Goal: Information Seeking & Learning: Learn about a topic

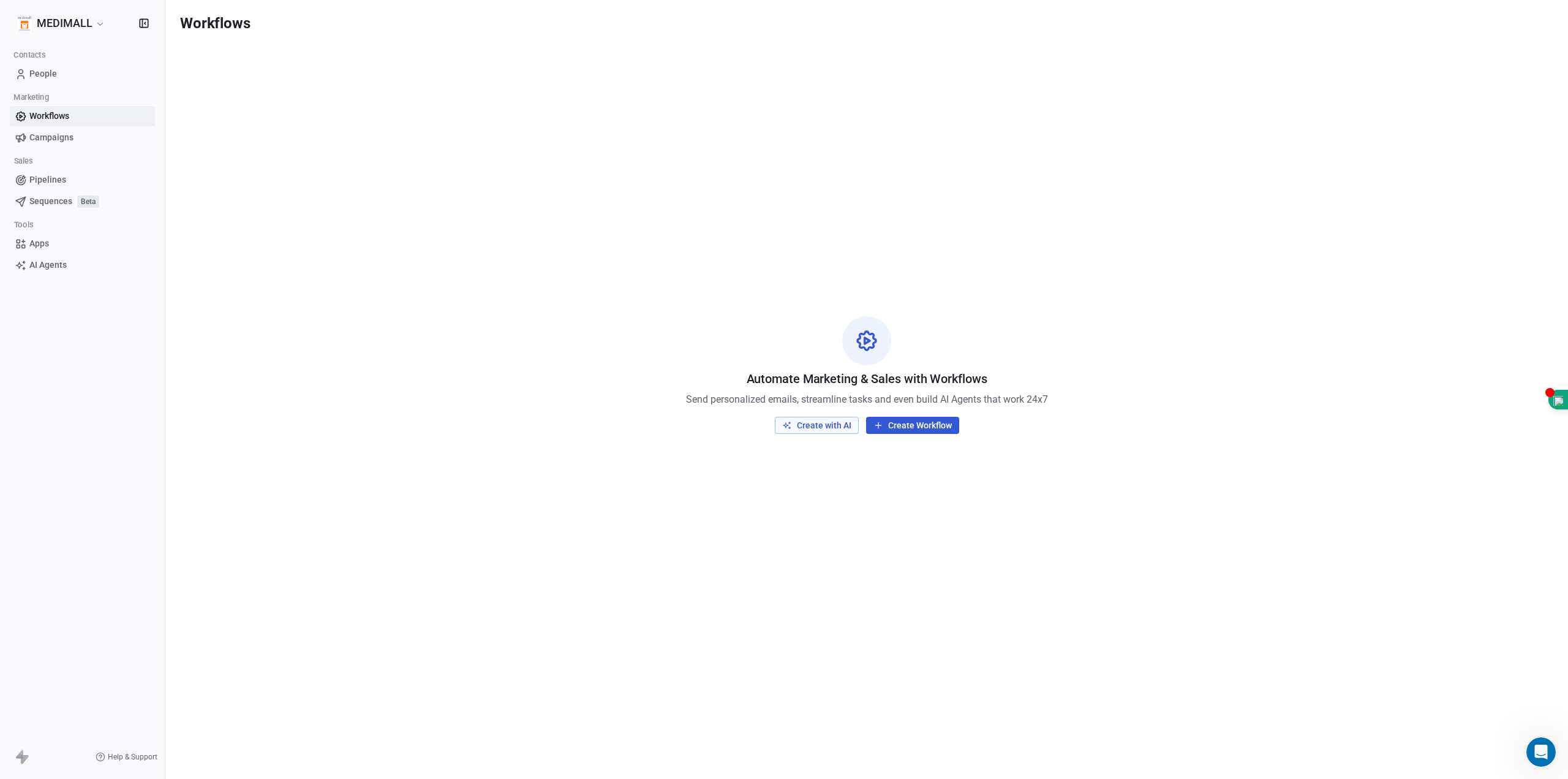
click at [819, 420] on button "Create with AI" at bounding box center [817, 425] width 84 height 17
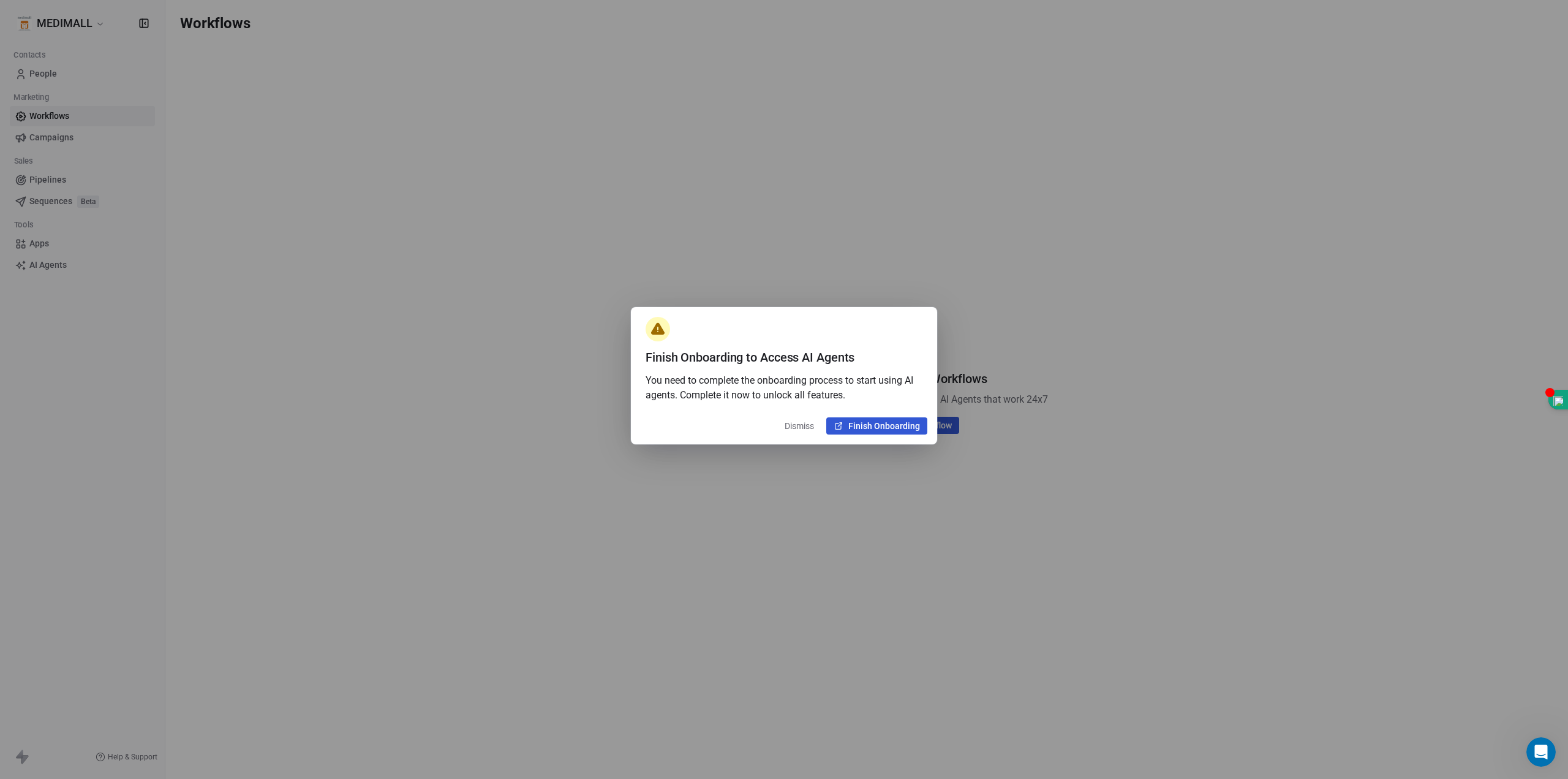
click at [801, 426] on button "Dismiss" at bounding box center [799, 426] width 44 height 22
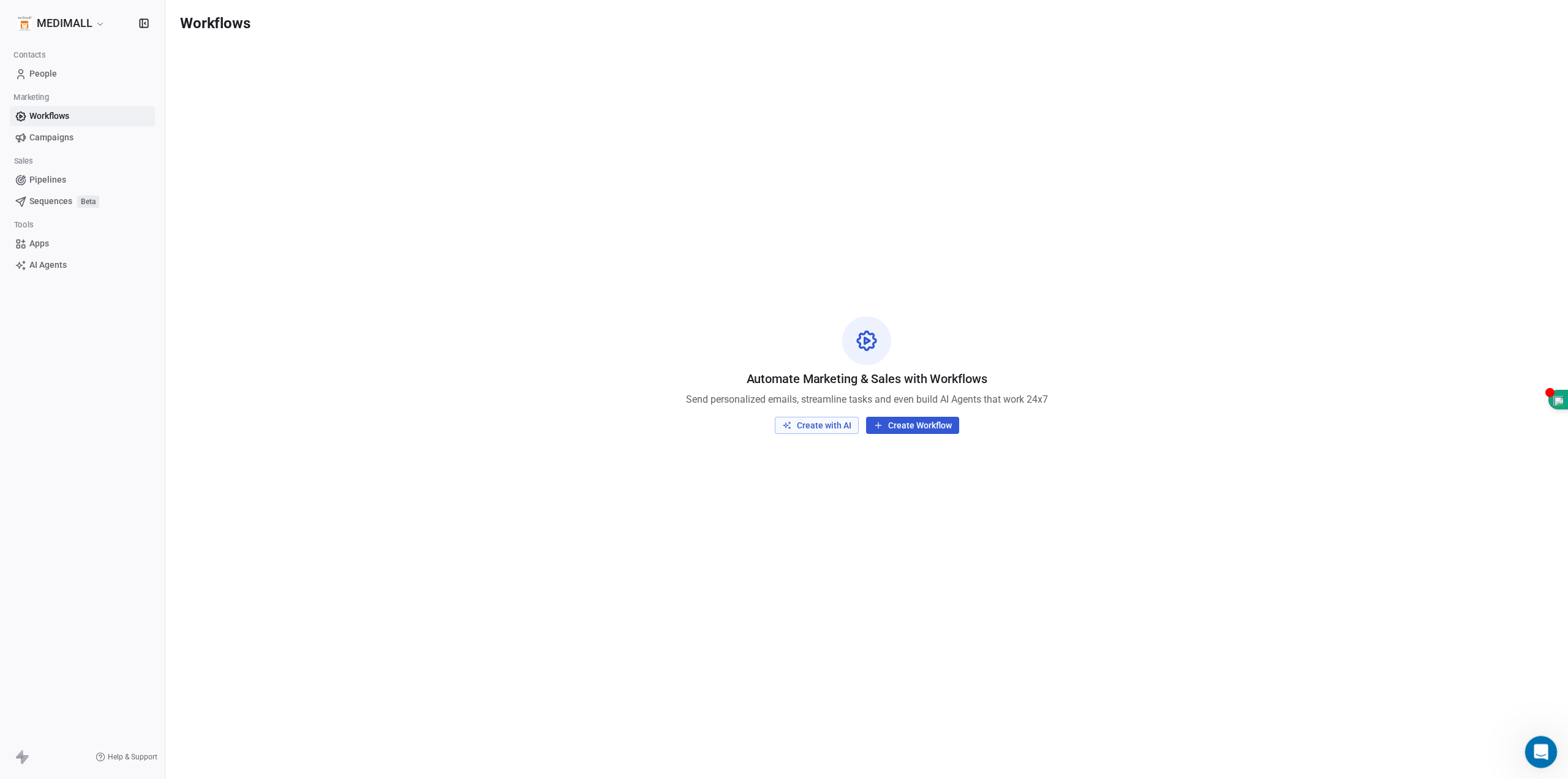
click at [1538, 740] on div "Open Intercom Messenger" at bounding box center [1539, 750] width 40 height 40
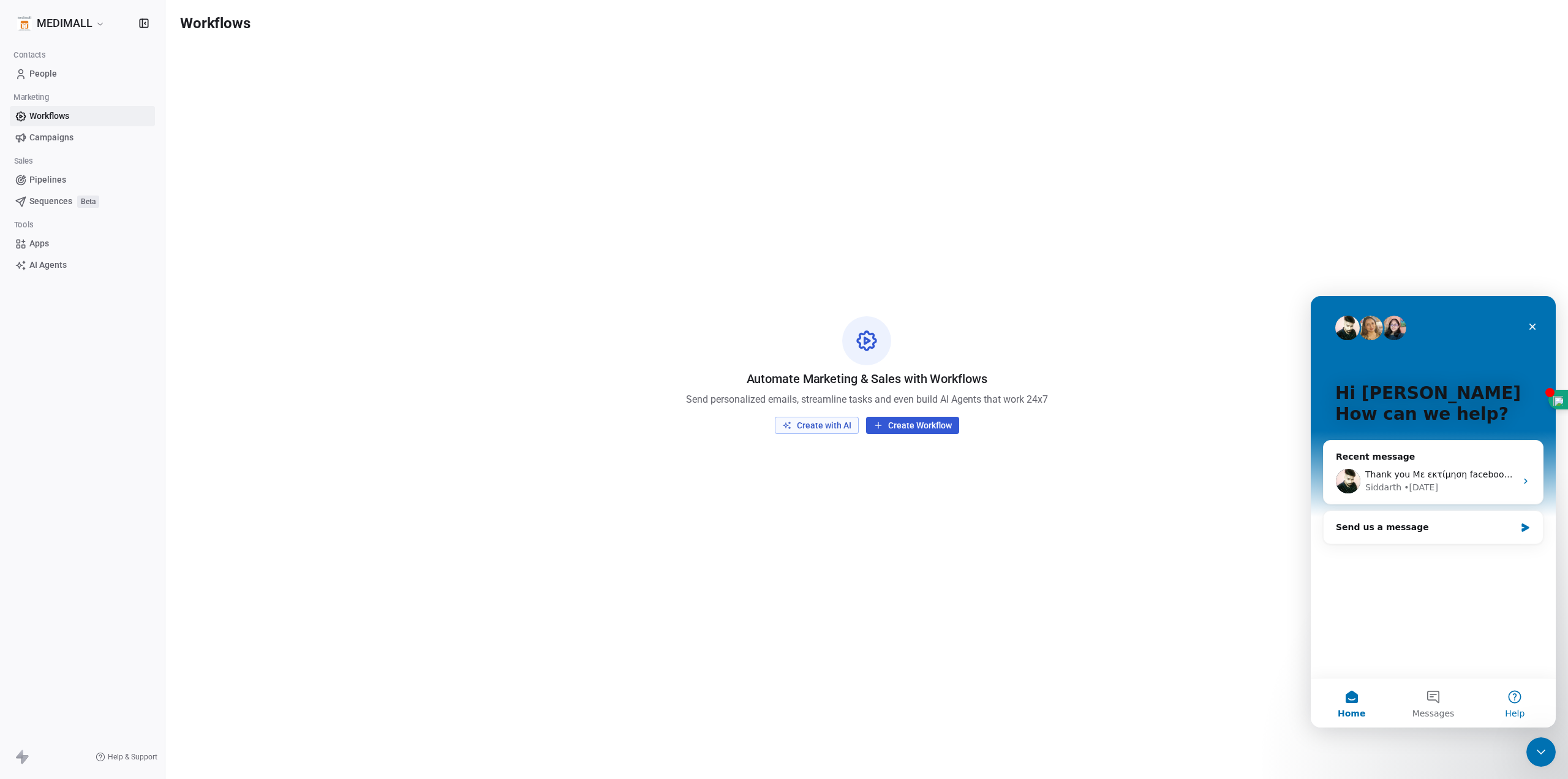
click at [1515, 698] on button "Help" at bounding box center [1515, 703] width 82 height 49
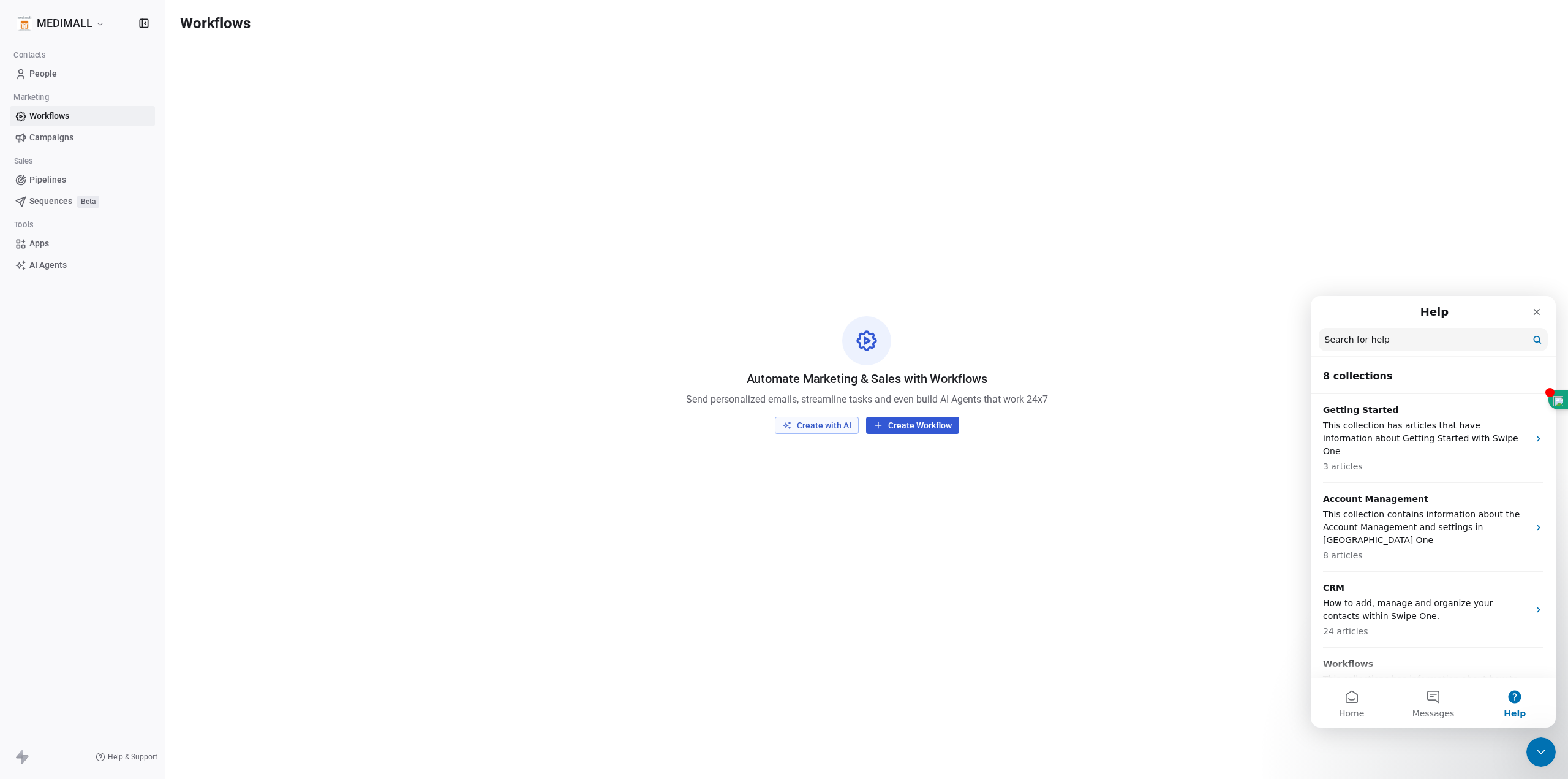
click at [1404, 339] on input "Search for help" at bounding box center [1433, 339] width 229 height 23
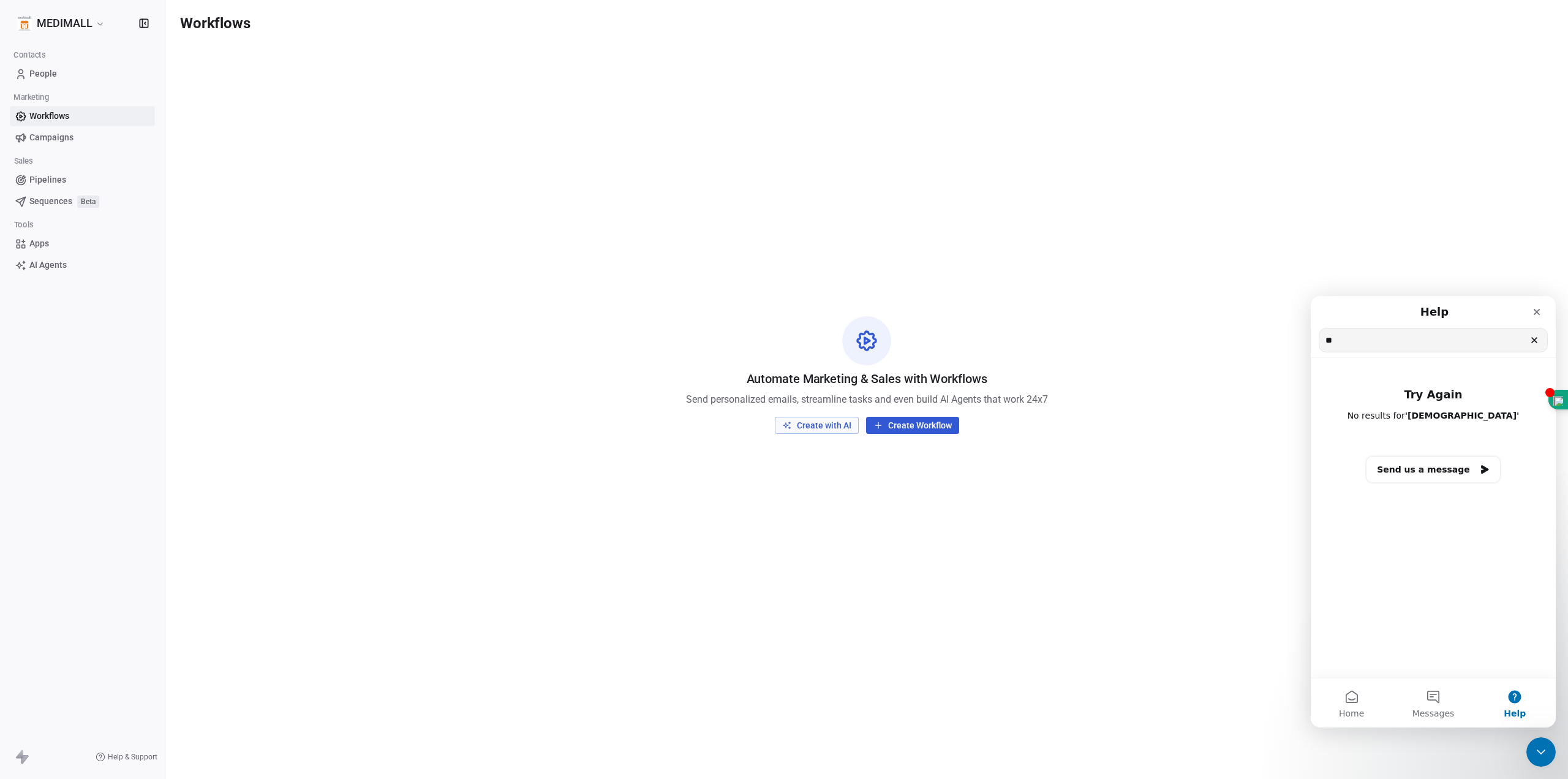
type input "*"
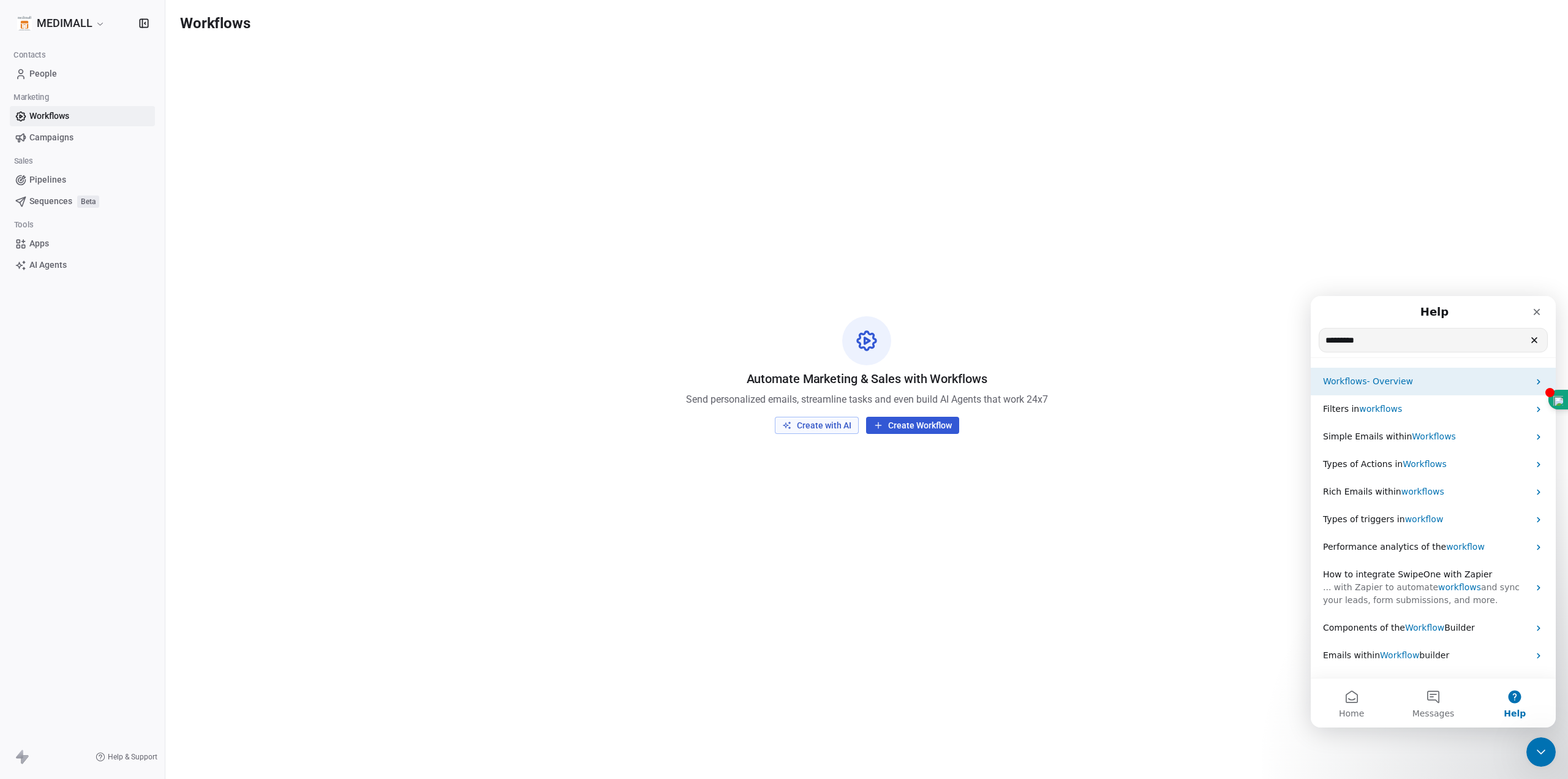
type input "*********"
click at [1415, 375] on p "Workflows - Overview" at bounding box center [1426, 381] width 206 height 13
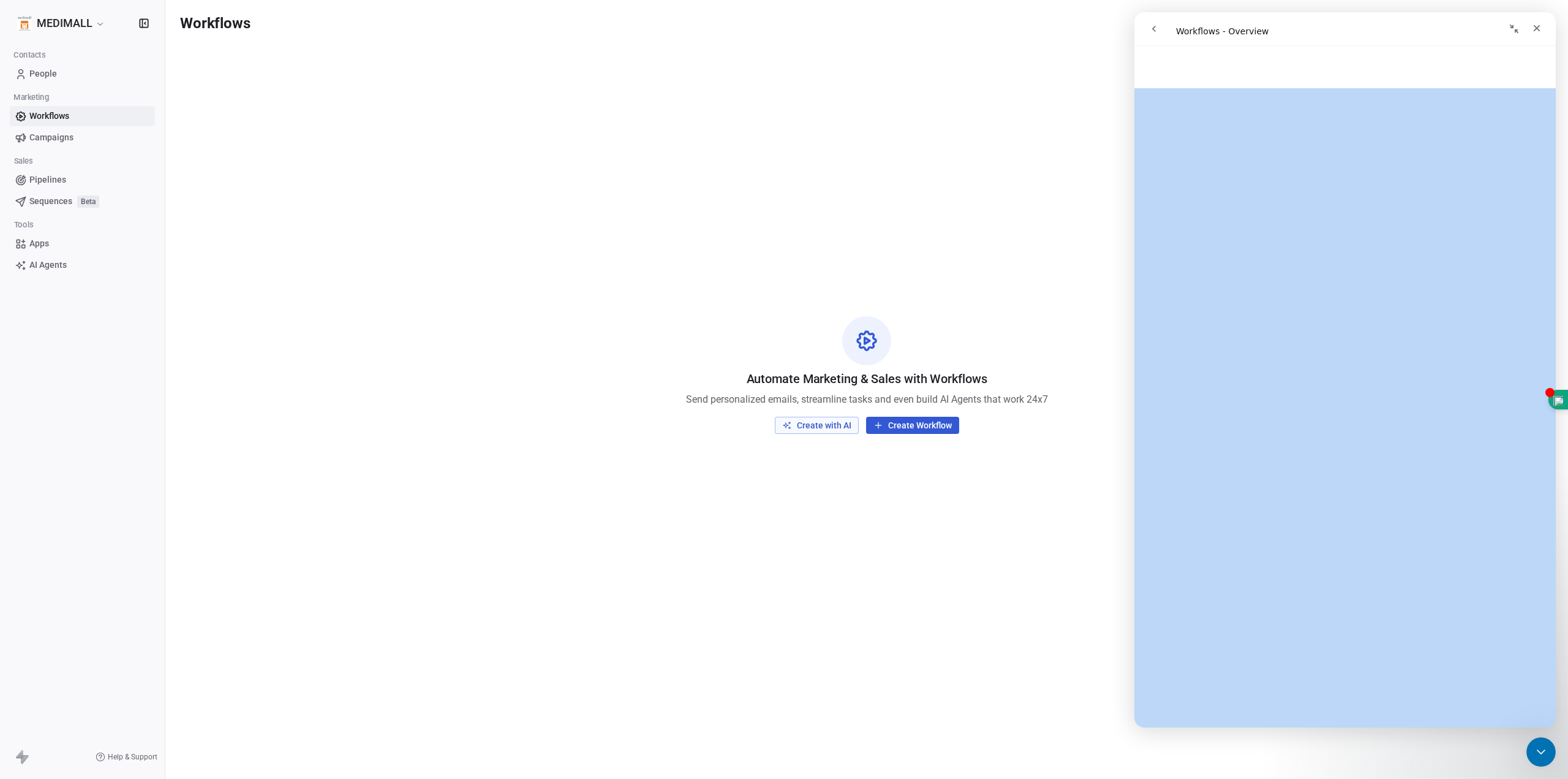
scroll to position [102, 0]
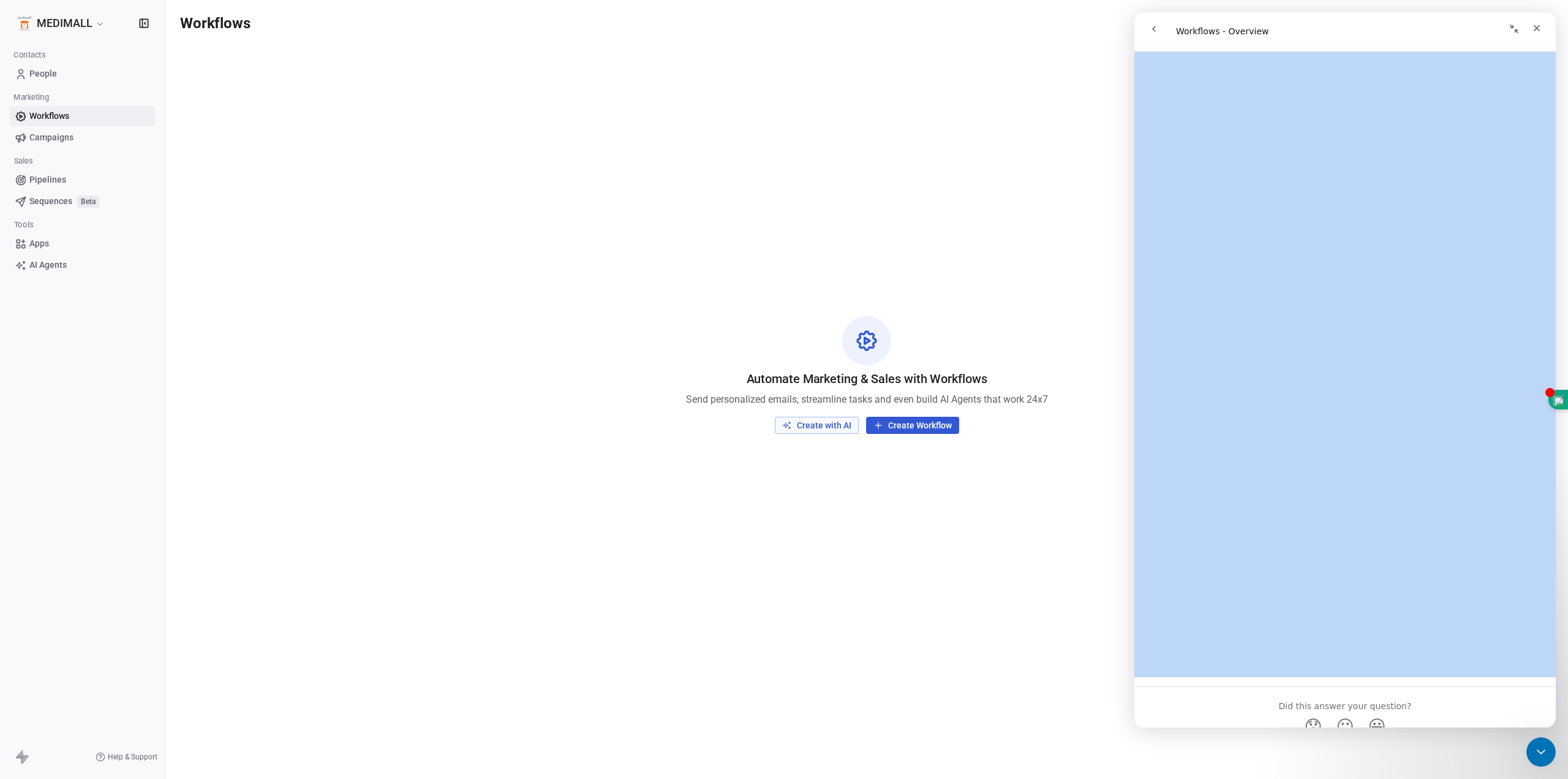
drag, startPoint x: 1162, startPoint y: 74, endPoint x: 1430, endPoint y: 646, distance: 631.7
click at [1430, 646] on div "Workflows - Overview Did this answer your question? 😞 😐 😃 Open in help center" at bounding box center [1345, 389] width 422 height 676
copy h1 "Workflows - Overview"
click at [1150, 36] on button "go back" at bounding box center [1153, 28] width 23 height 23
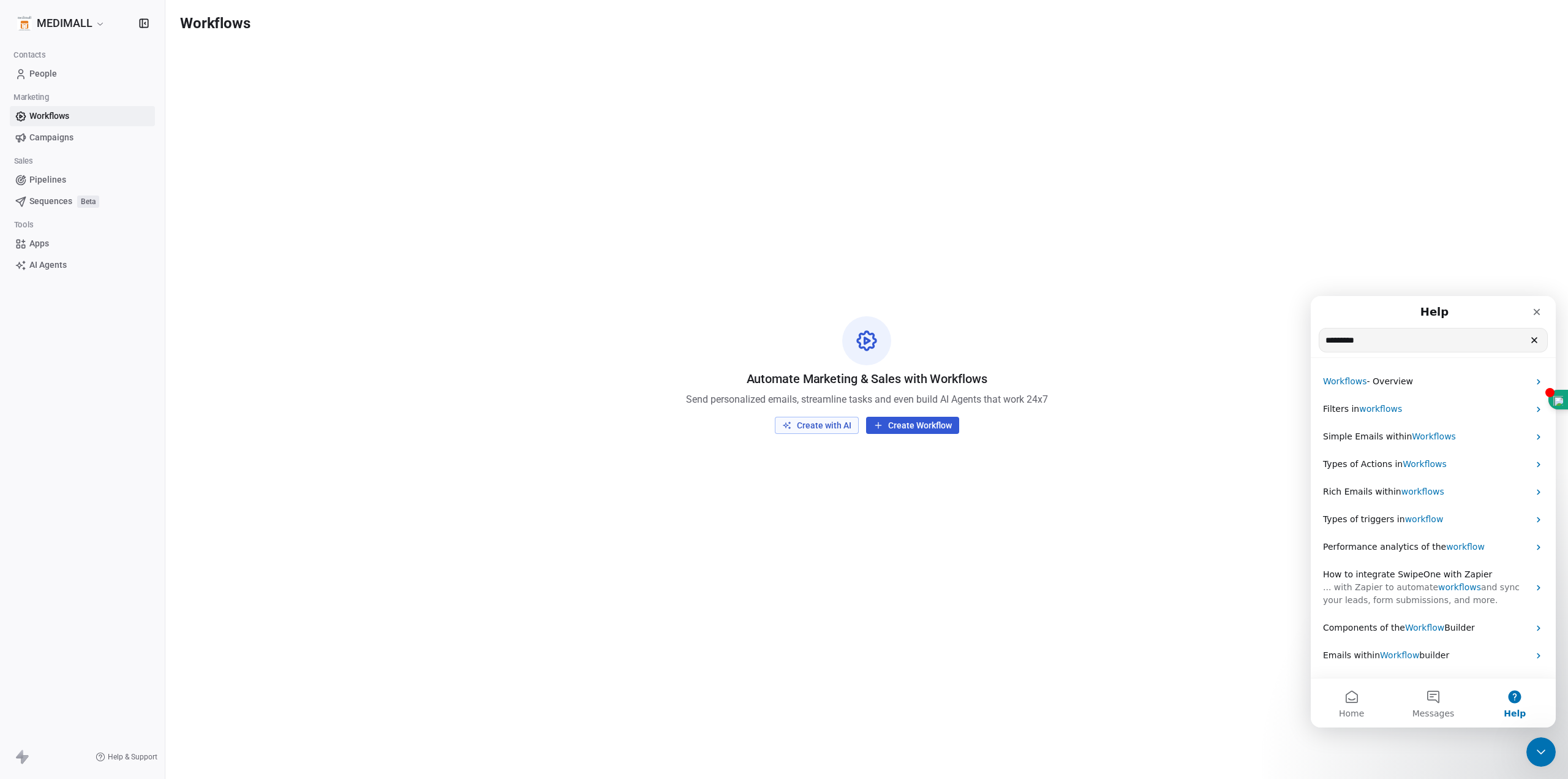
click at [1342, 341] on input "*********" at bounding box center [1433, 340] width 228 height 23
click at [1339, 382] on span "Workflows" at bounding box center [1345, 381] width 44 height 10
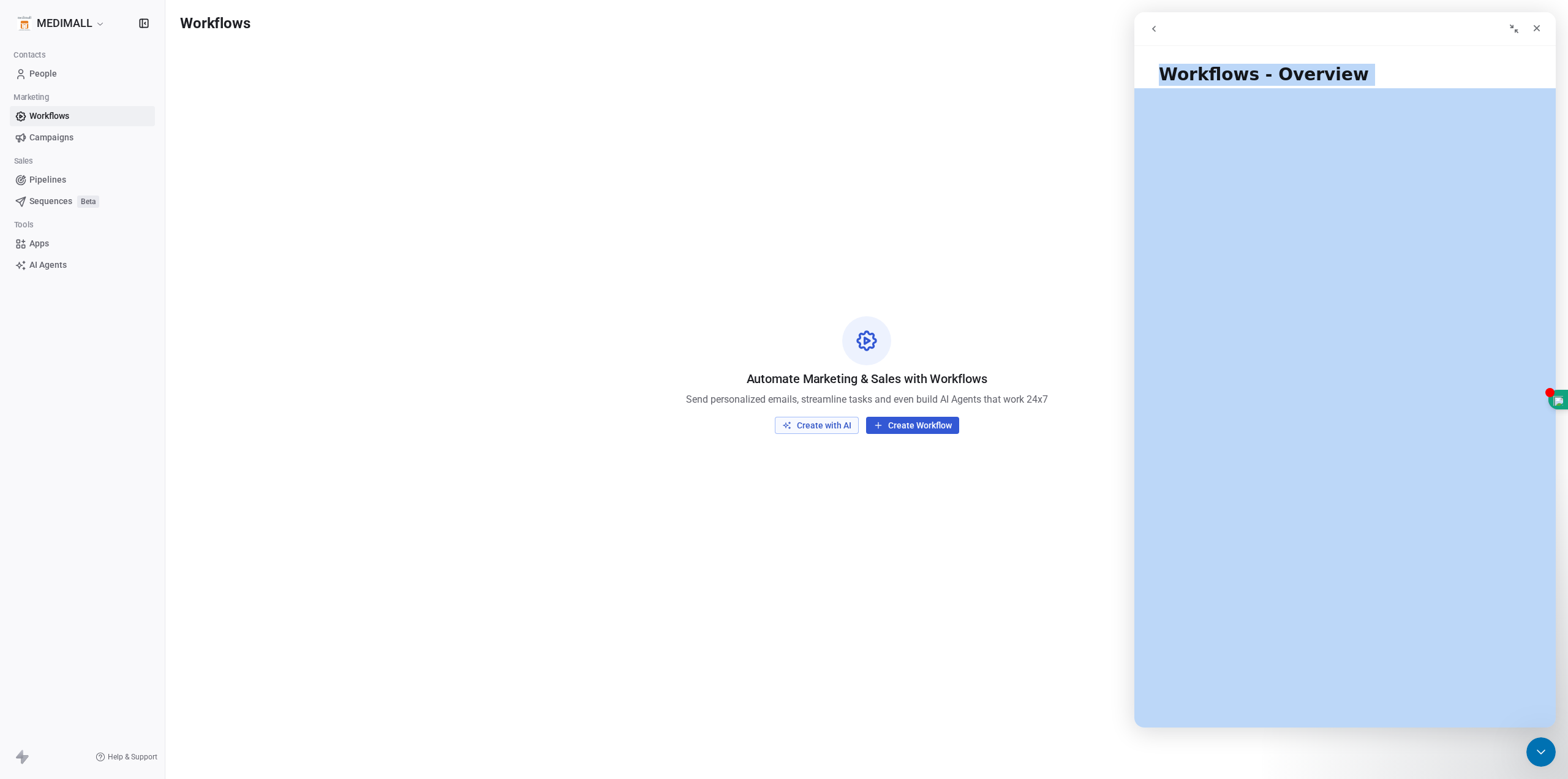
drag, startPoint x: 1160, startPoint y: 77, endPoint x: 1311, endPoint y: 107, distance: 154.0
click at [1311, 107] on div "Workflows - Overview Did this answer your question? 😞 😐 😃 Open in help center" at bounding box center [1345, 389] width 422 height 676
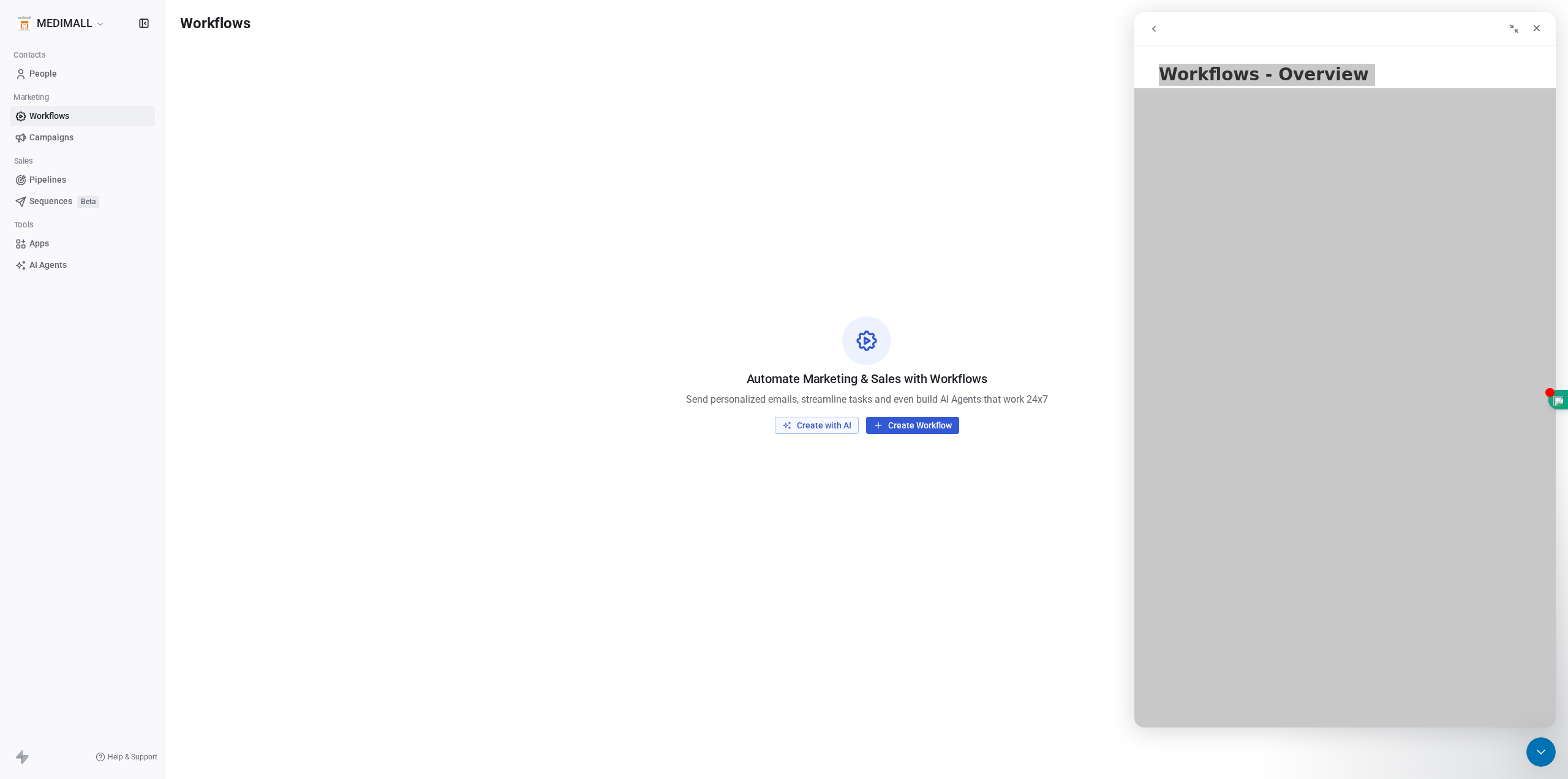
scroll to position [152, 0]
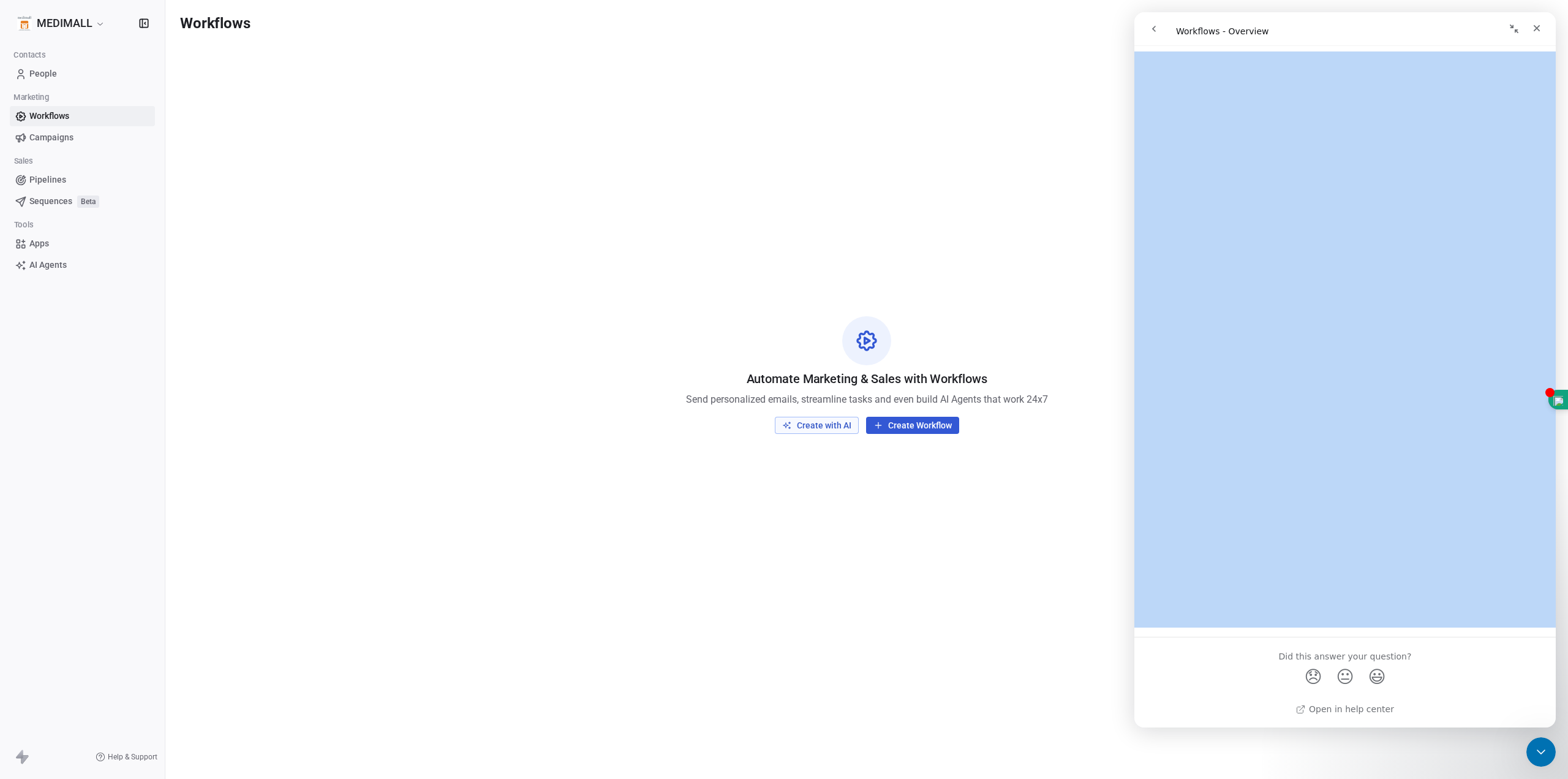
click at [1153, 24] on icon "go back" at bounding box center [1154, 29] width 10 height 10
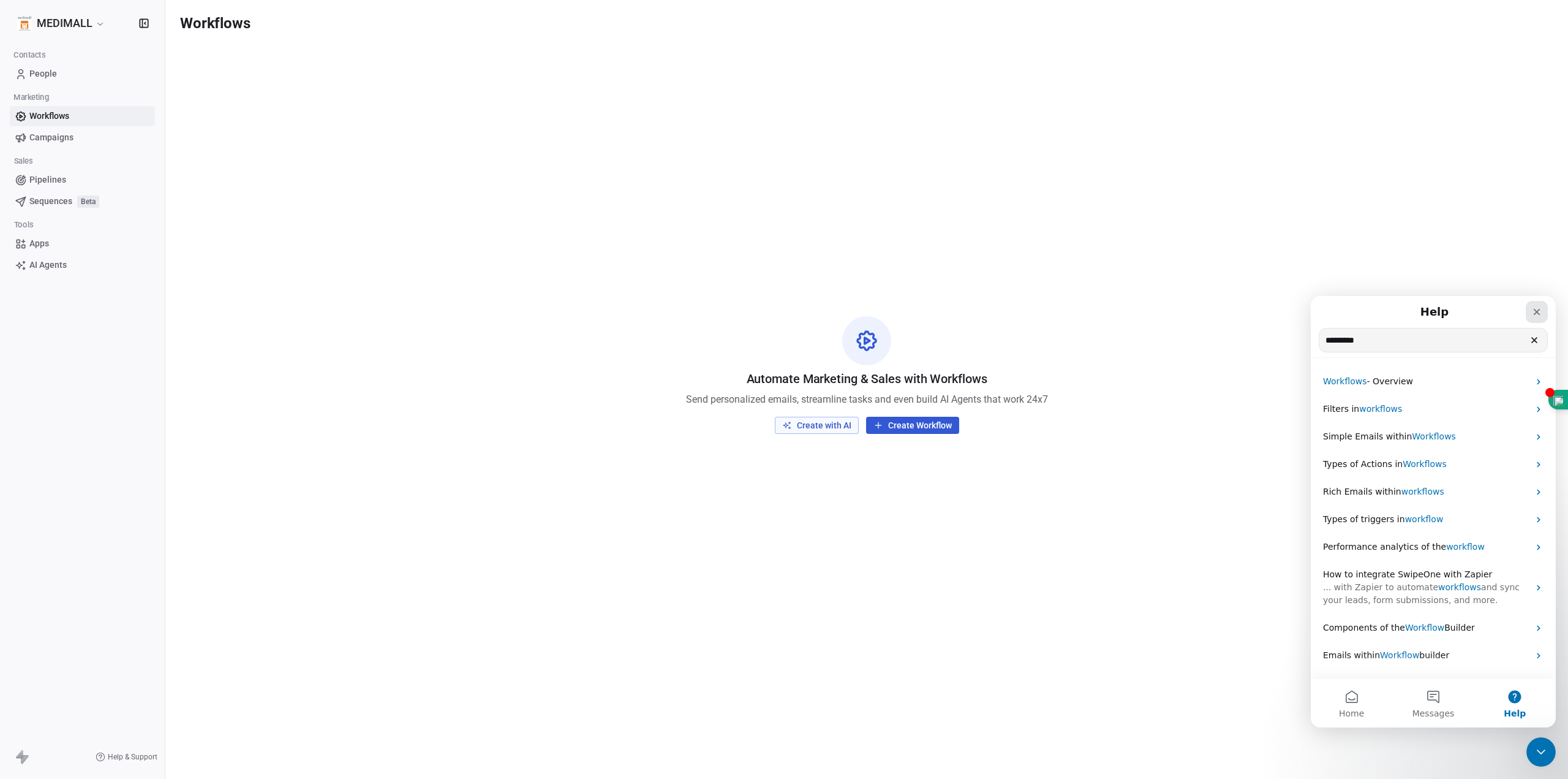
click at [1537, 309] on icon "Close" at bounding box center [1537, 312] width 10 height 10
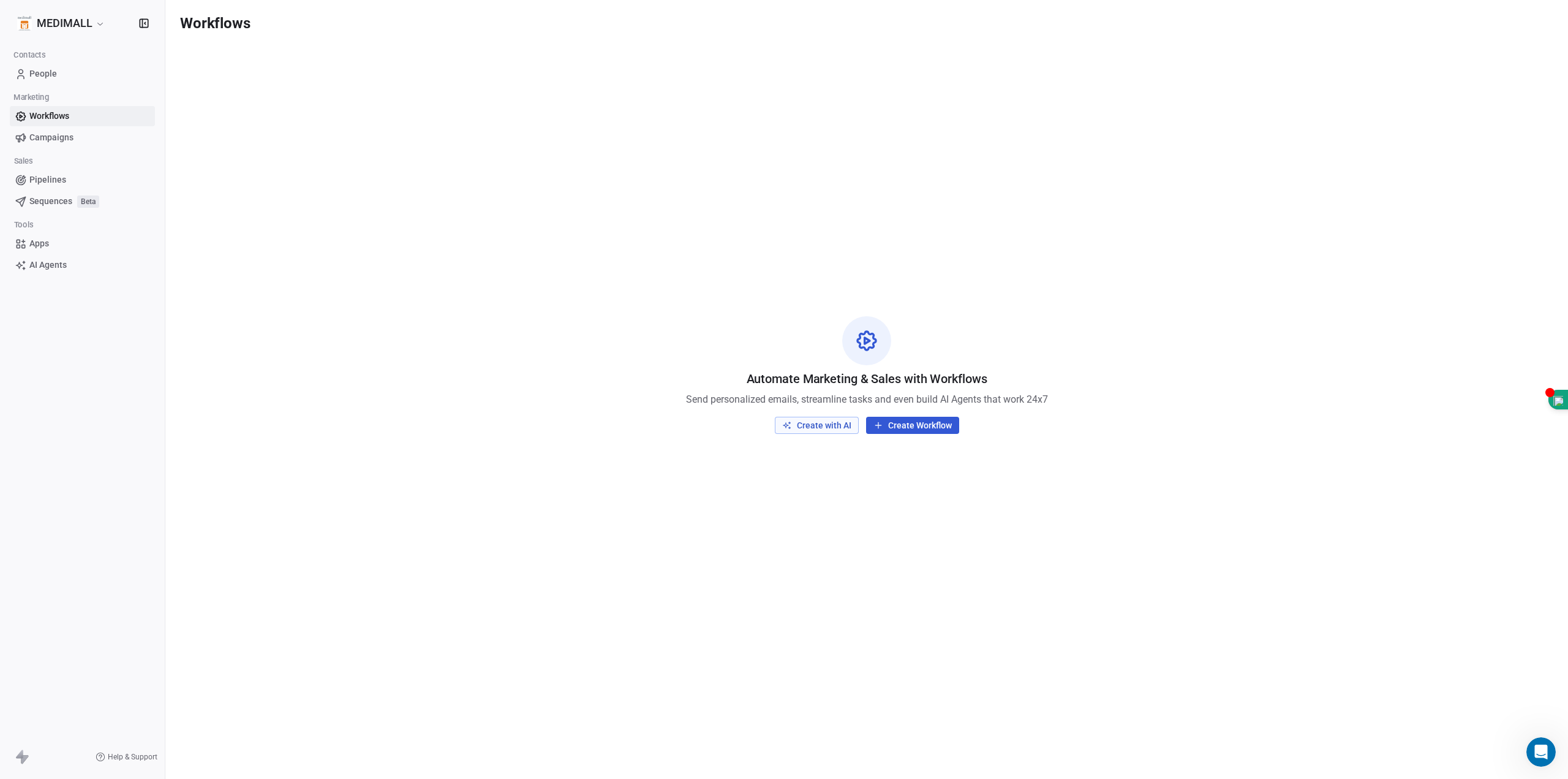
click at [45, 131] on span "Campaigns" at bounding box center [52, 137] width 44 height 13
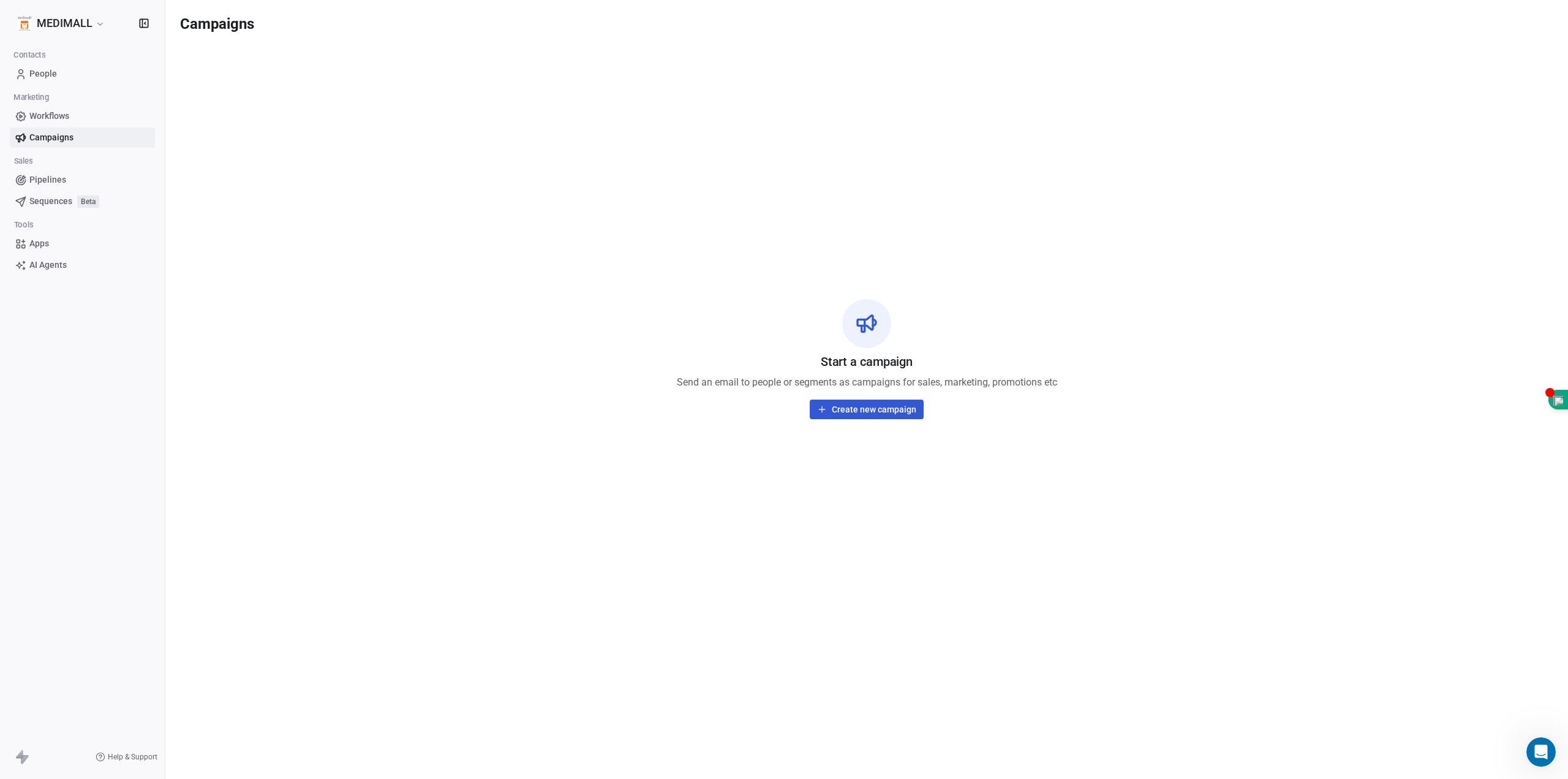
click at [49, 110] on span "Workflows" at bounding box center [49, 116] width 40 height 13
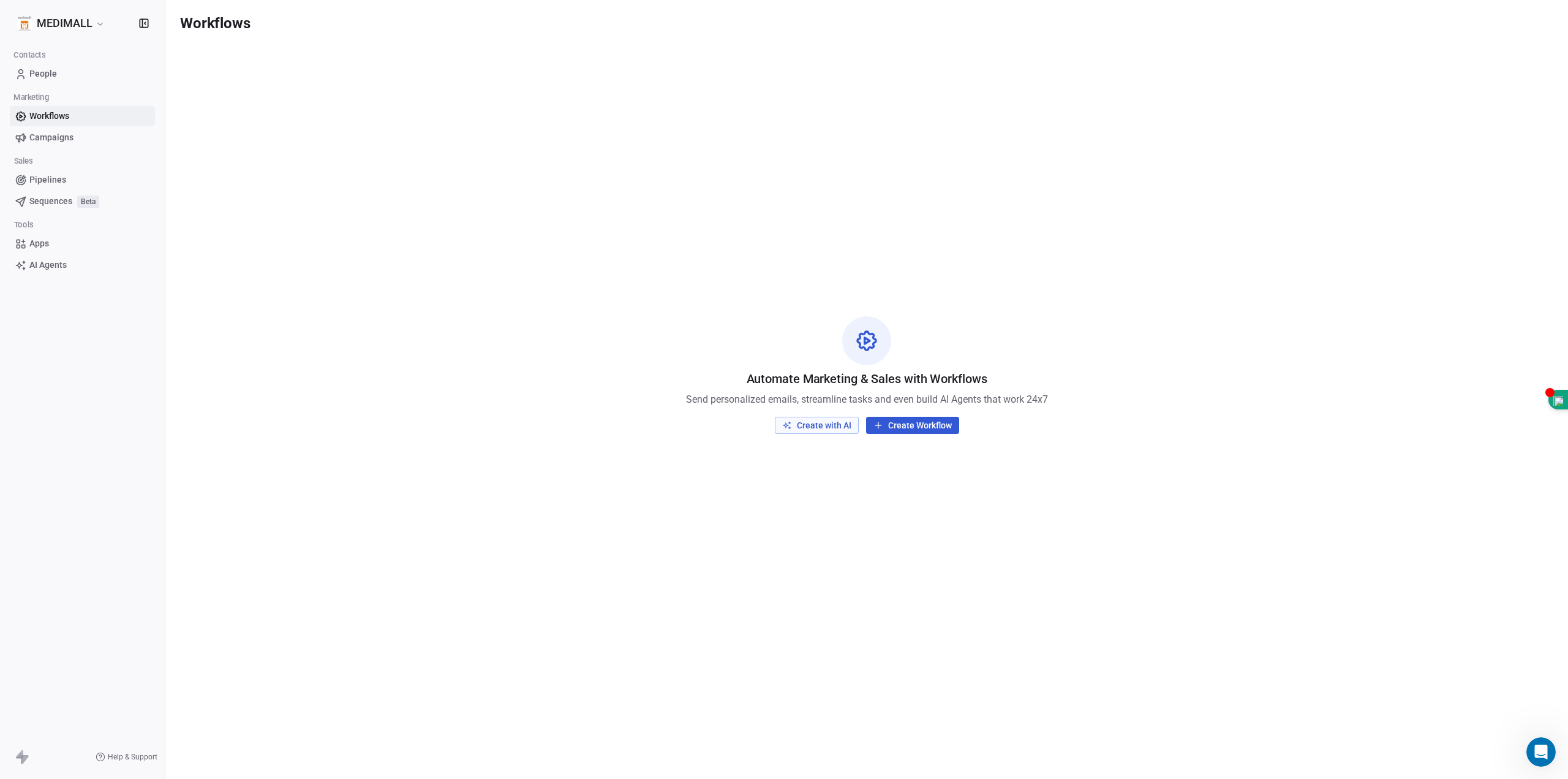
click at [841, 426] on button "Create with AI" at bounding box center [817, 425] width 84 height 17
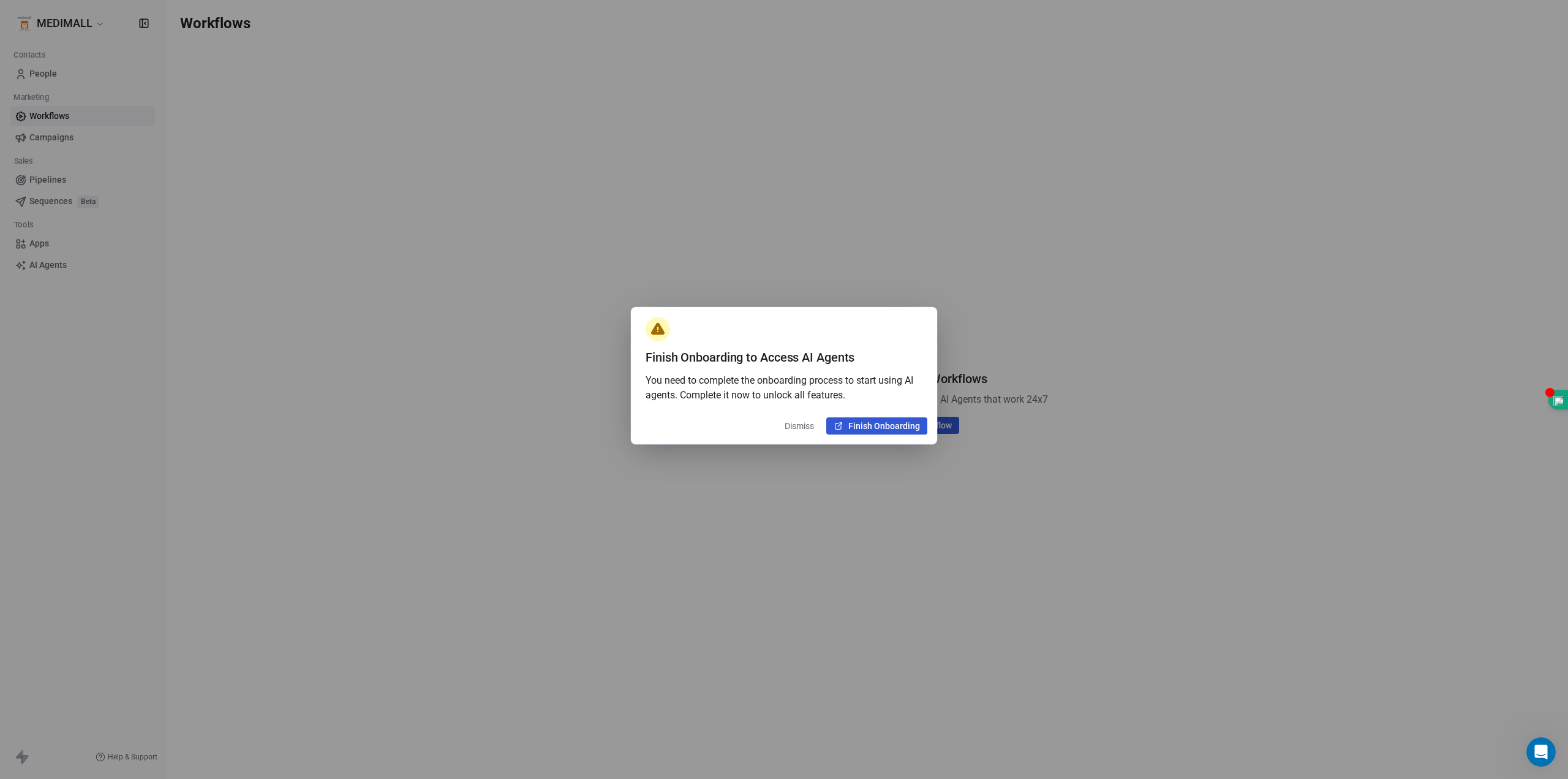
click at [874, 420] on button "Finish Onboarding" at bounding box center [877, 426] width 101 height 17
